Goal: Task Accomplishment & Management: Use online tool/utility

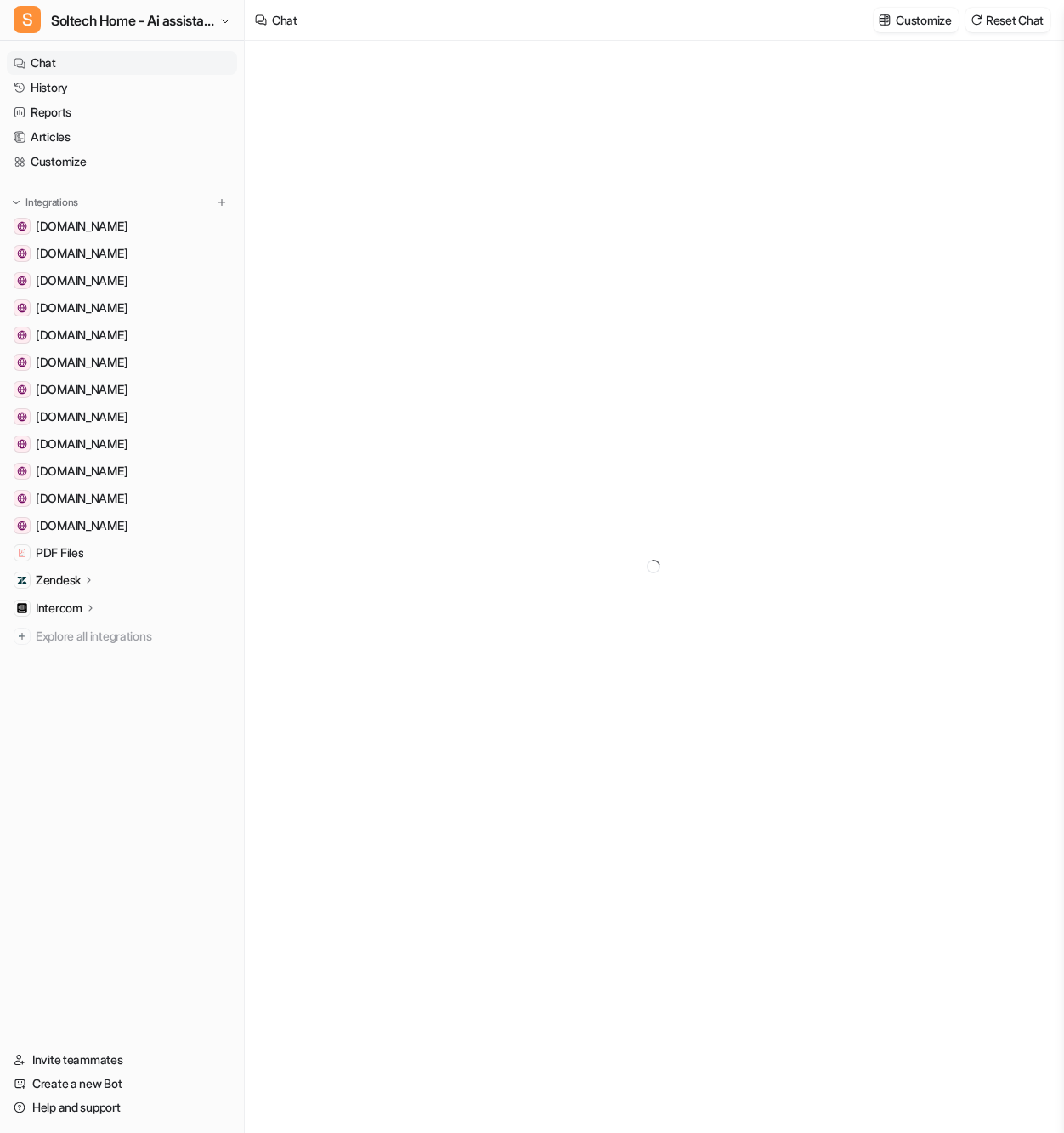
type textarea "**********"
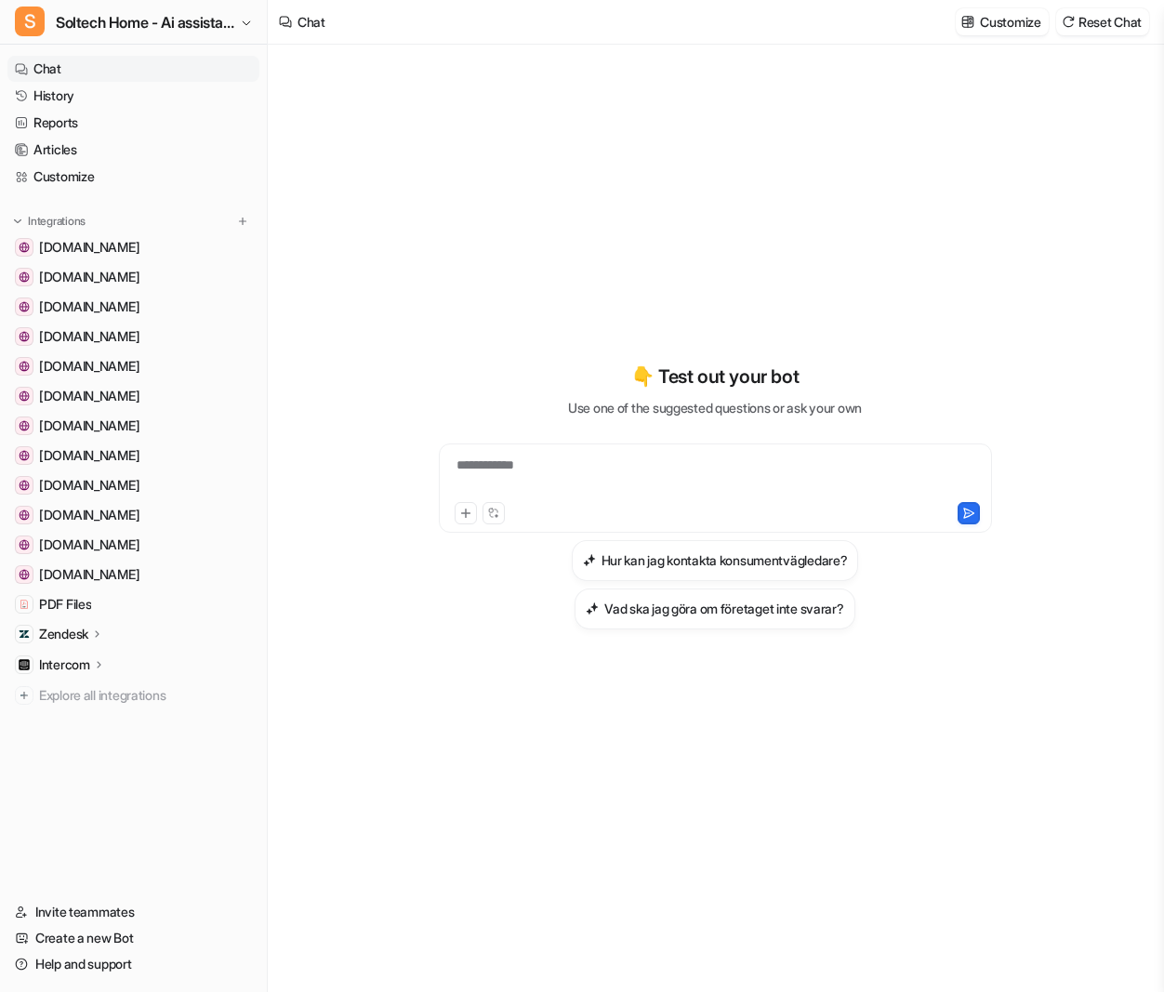
click at [65, 629] on p "Zendesk" at bounding box center [63, 634] width 49 height 19
click at [108, 659] on p "Overview" at bounding box center [81, 661] width 56 height 19
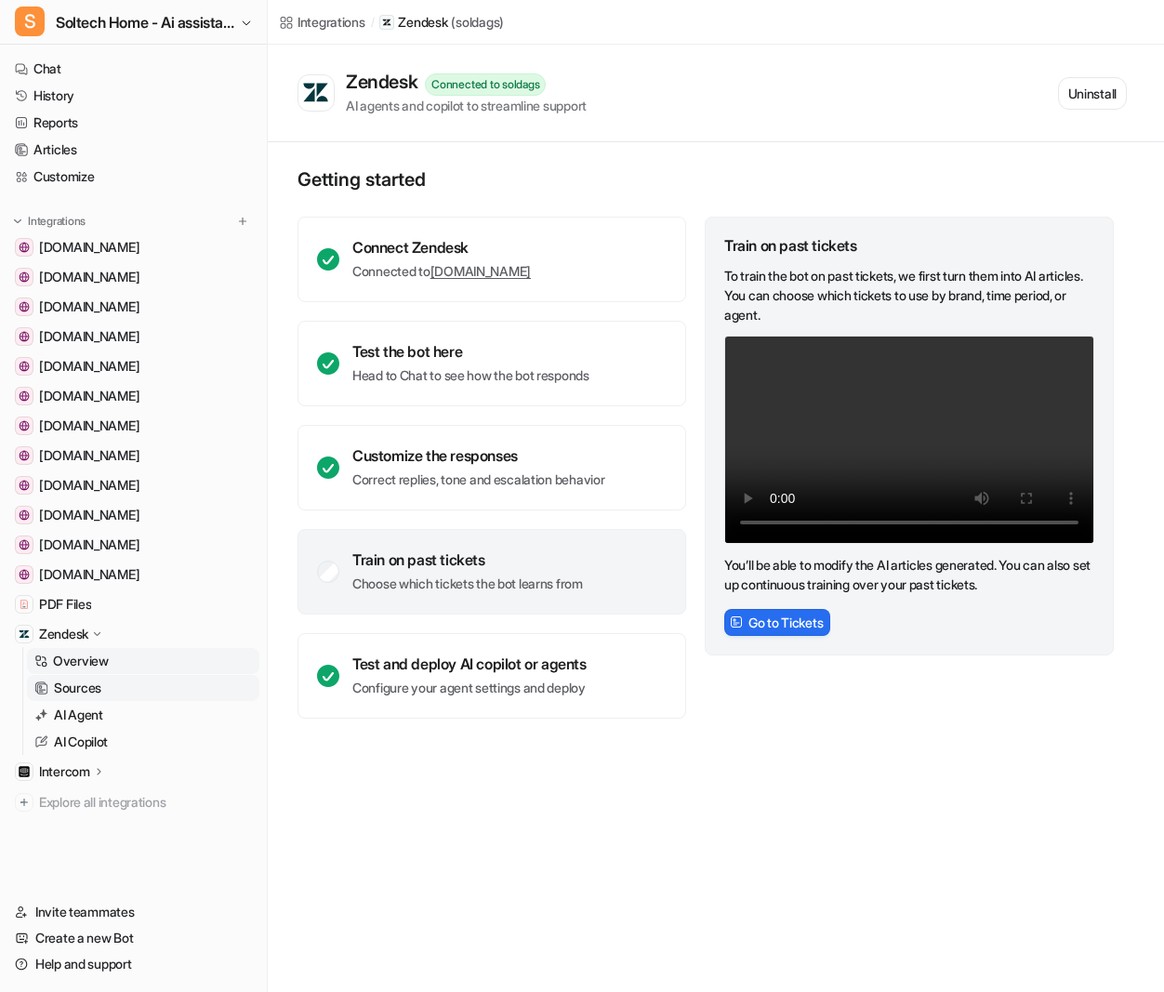
click at [83, 685] on p "Sources" at bounding box center [77, 688] width 47 height 19
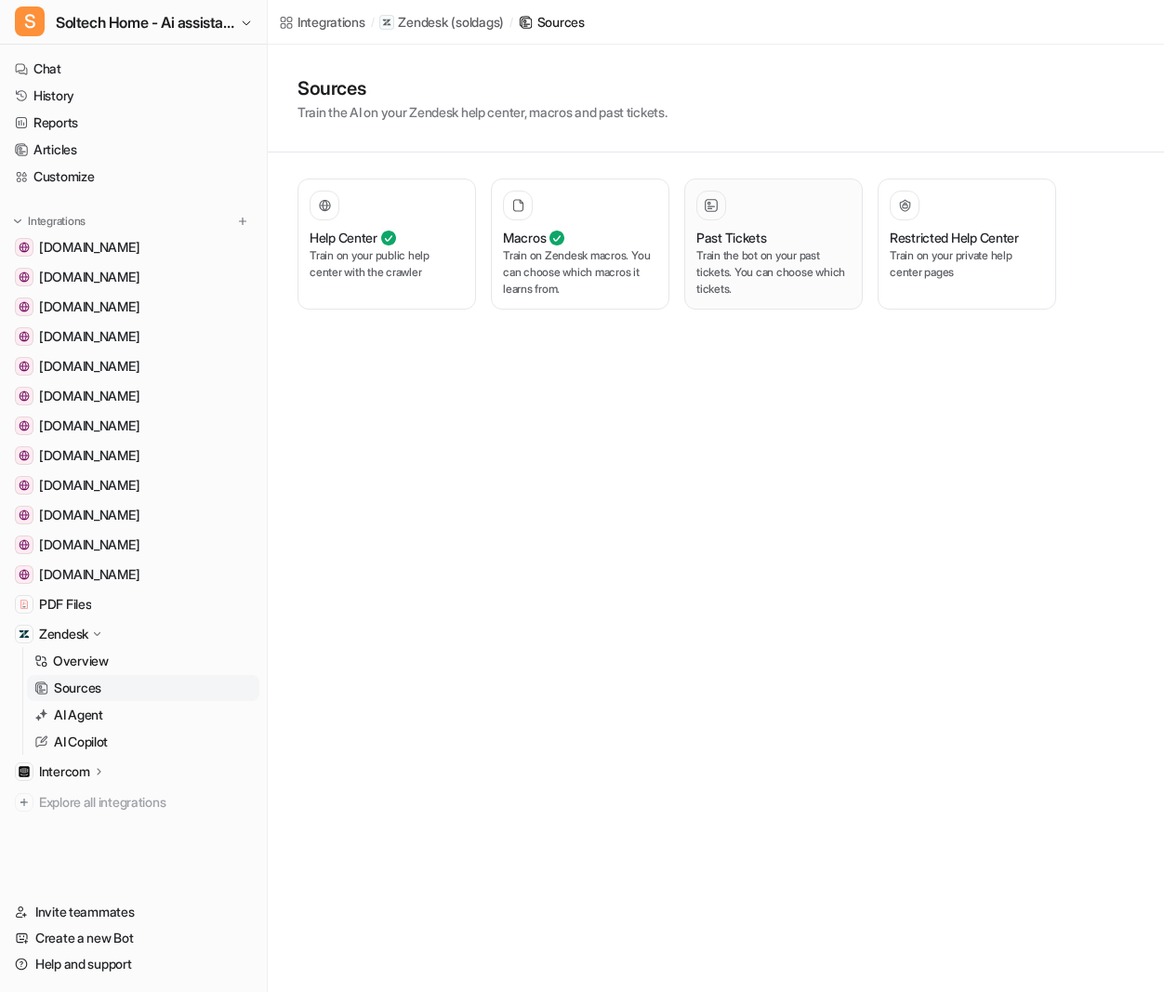
click at [738, 259] on p "Train the bot on your past tickets. You can choose which tickets." at bounding box center [774, 272] width 154 height 50
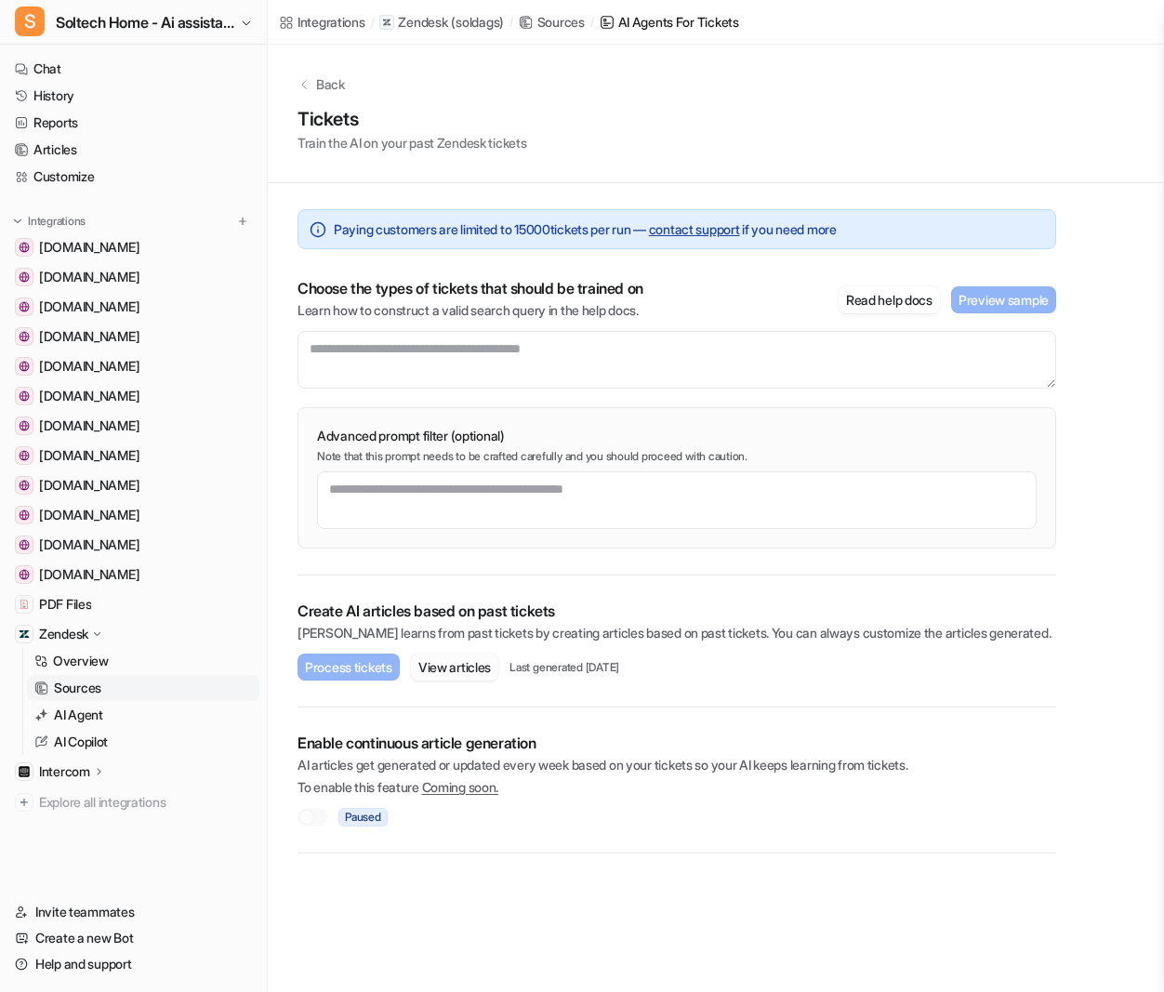
click at [463, 662] on button "View articles" at bounding box center [454, 667] width 87 height 27
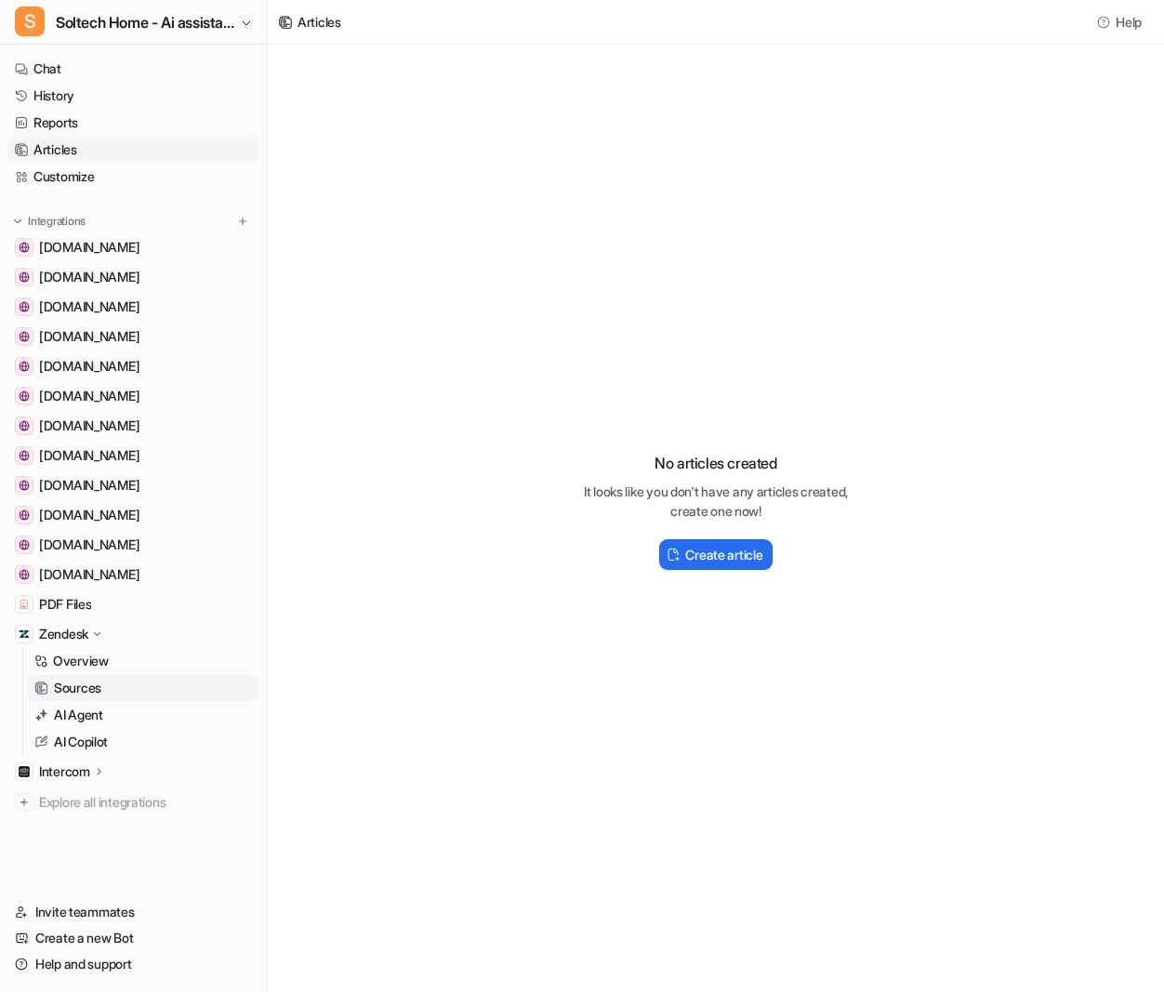
click at [96, 695] on p "Sources" at bounding box center [77, 688] width 47 height 19
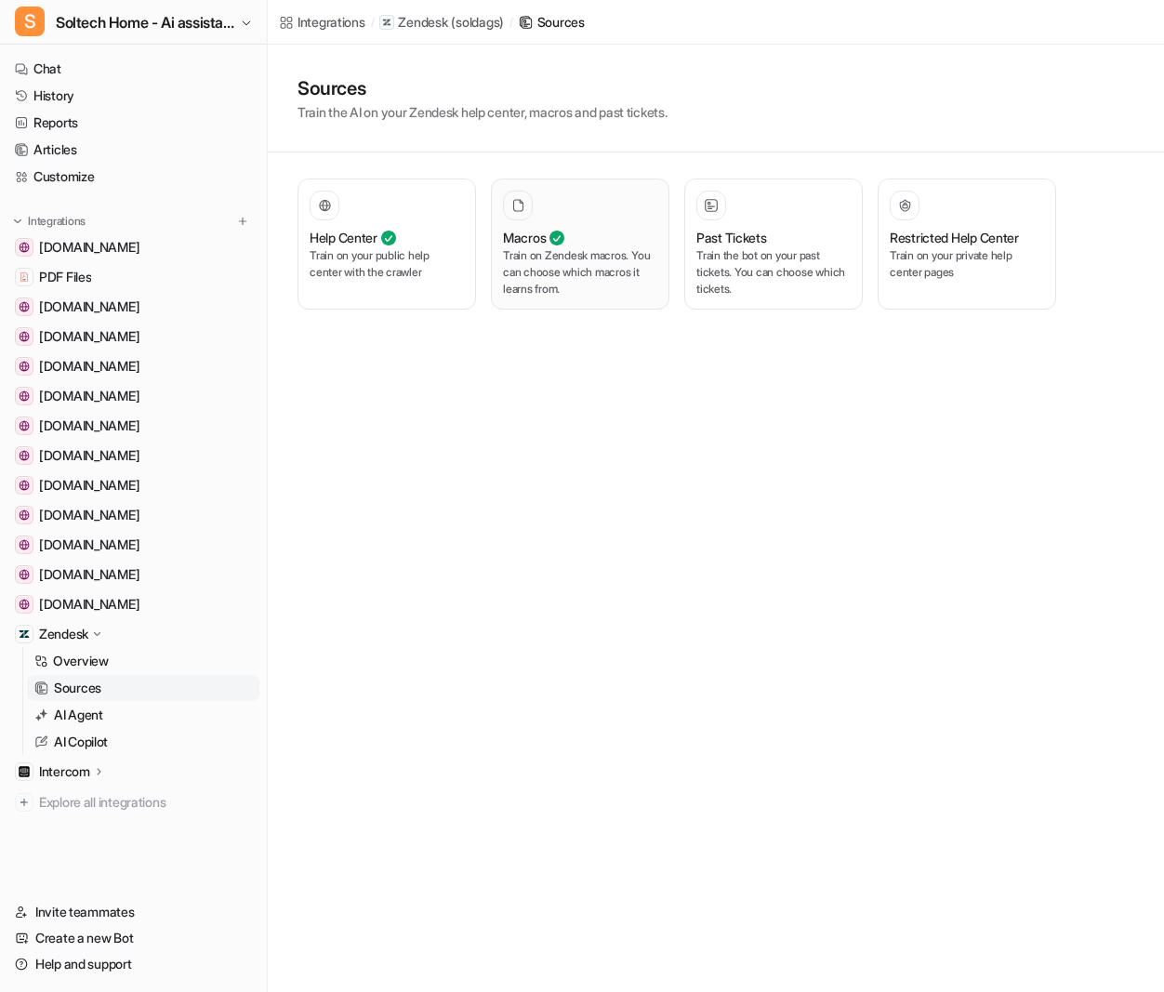
click at [536, 240] on h3 "Macros" at bounding box center [524, 238] width 43 height 20
